Goal: Check status

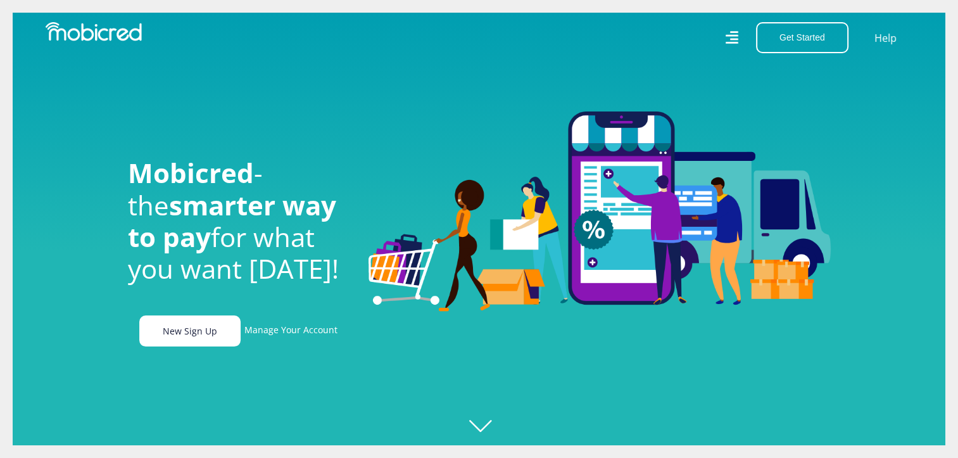
scroll to position [0, 902]
click at [198, 336] on link "New Sign Up" at bounding box center [189, 330] width 101 height 31
click at [305, 331] on link "Manage Your Account" at bounding box center [290, 330] width 93 height 31
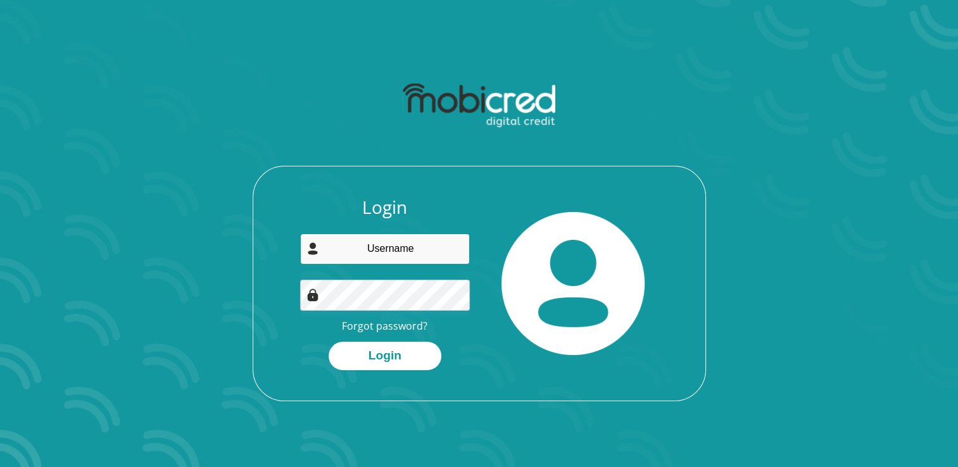
click at [389, 252] on input "email" at bounding box center [385, 249] width 170 height 31
type input "[EMAIL_ADDRESS][DOMAIN_NAME]"
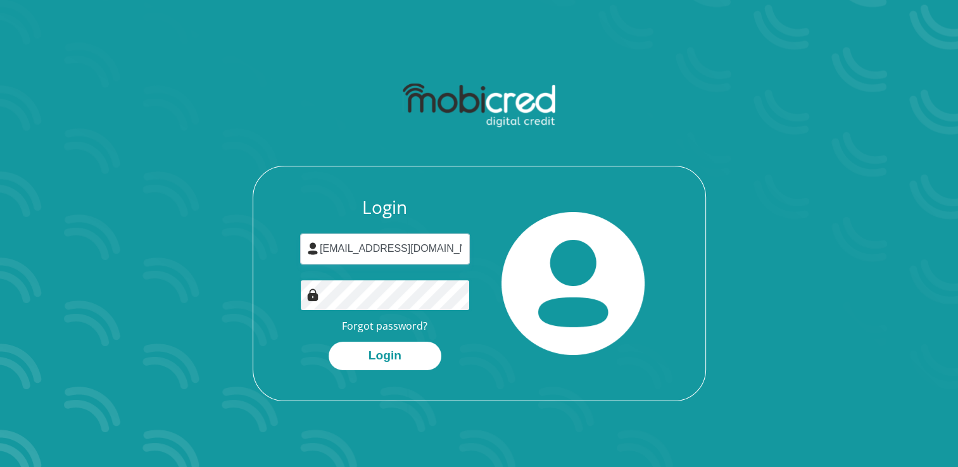
click at [329, 342] on button "Login" at bounding box center [385, 356] width 113 height 29
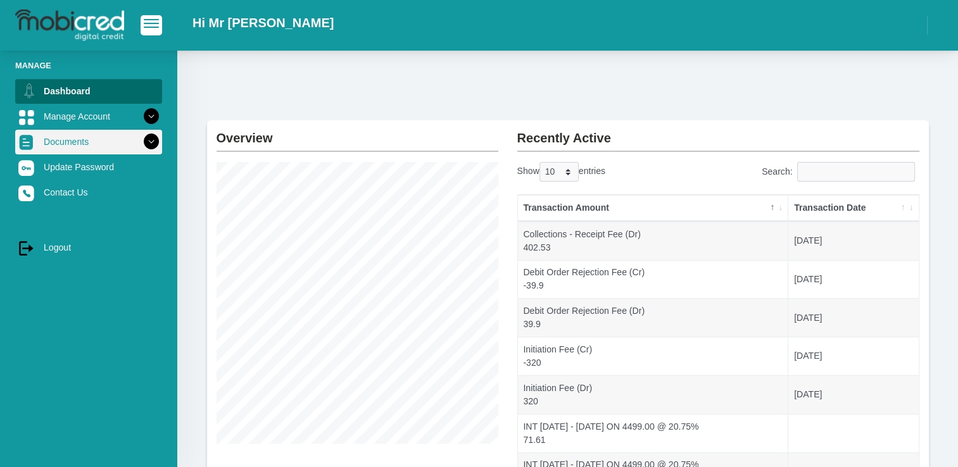
click at [91, 141] on link "Documents" at bounding box center [88, 142] width 147 height 24
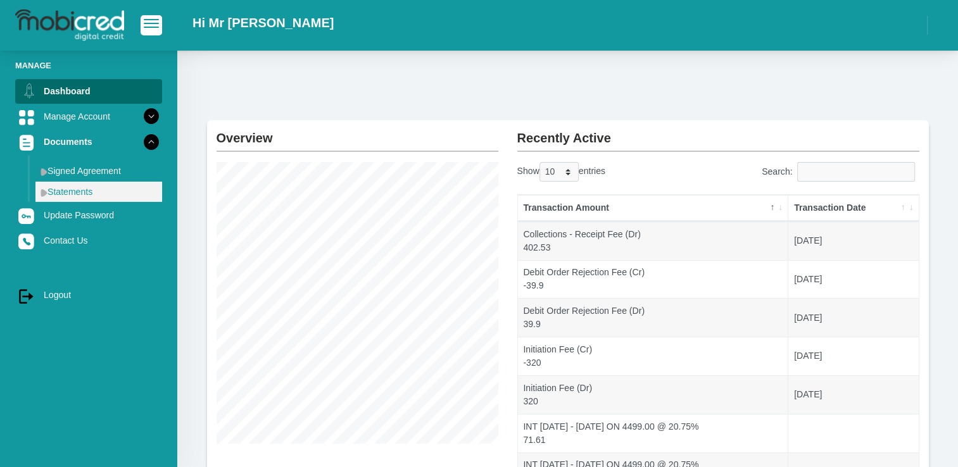
click at [79, 191] on link "Statements" at bounding box center [98, 192] width 127 height 20
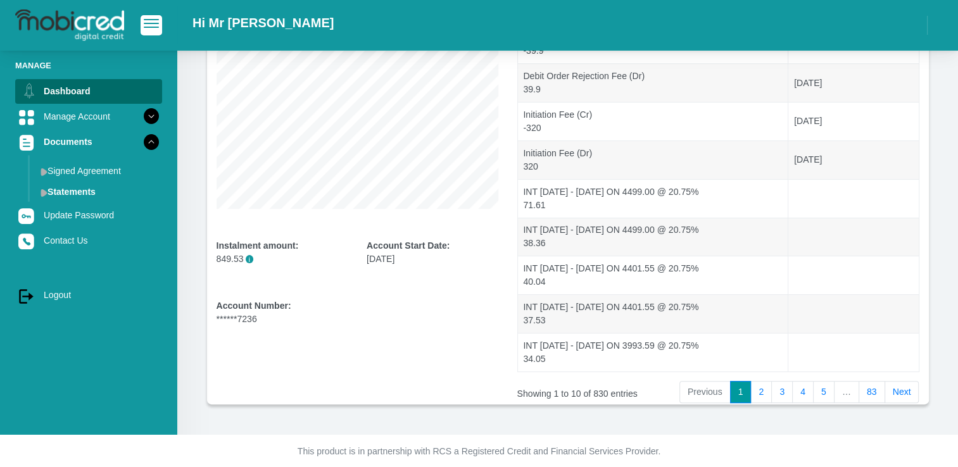
scroll to position [243, 0]
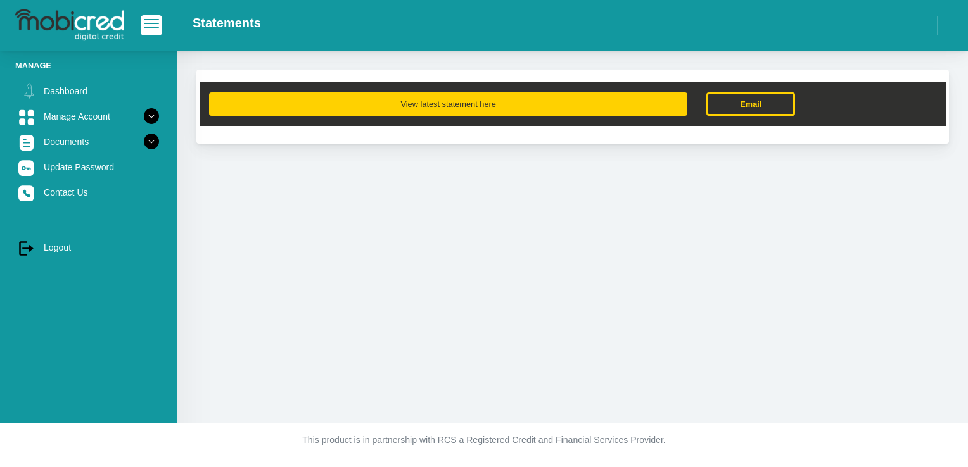
click at [500, 105] on button "View latest statement here" at bounding box center [448, 103] width 478 height 23
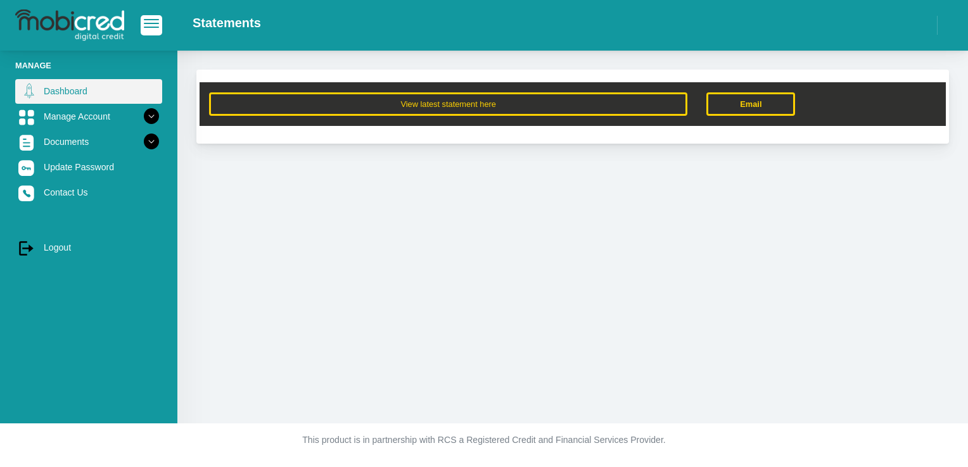
click at [77, 91] on link "Dashboard" at bounding box center [88, 91] width 147 height 24
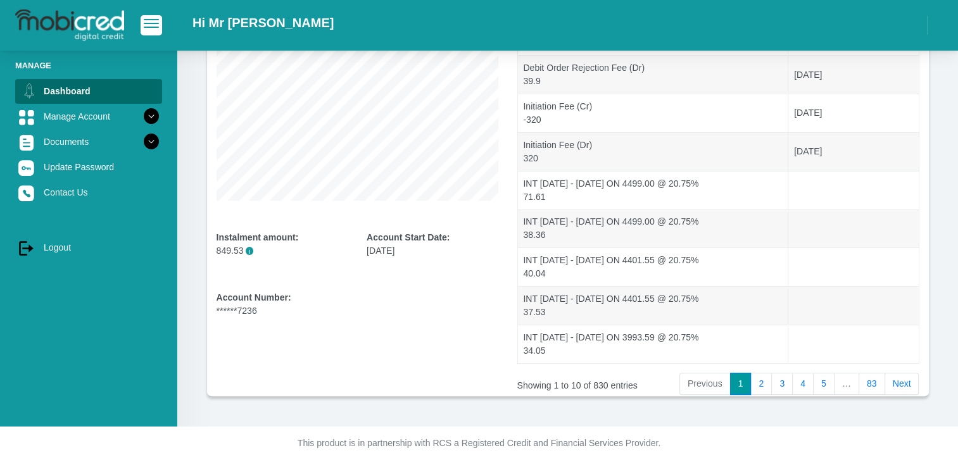
scroll to position [243, 0]
